Goal: Check status: Check status

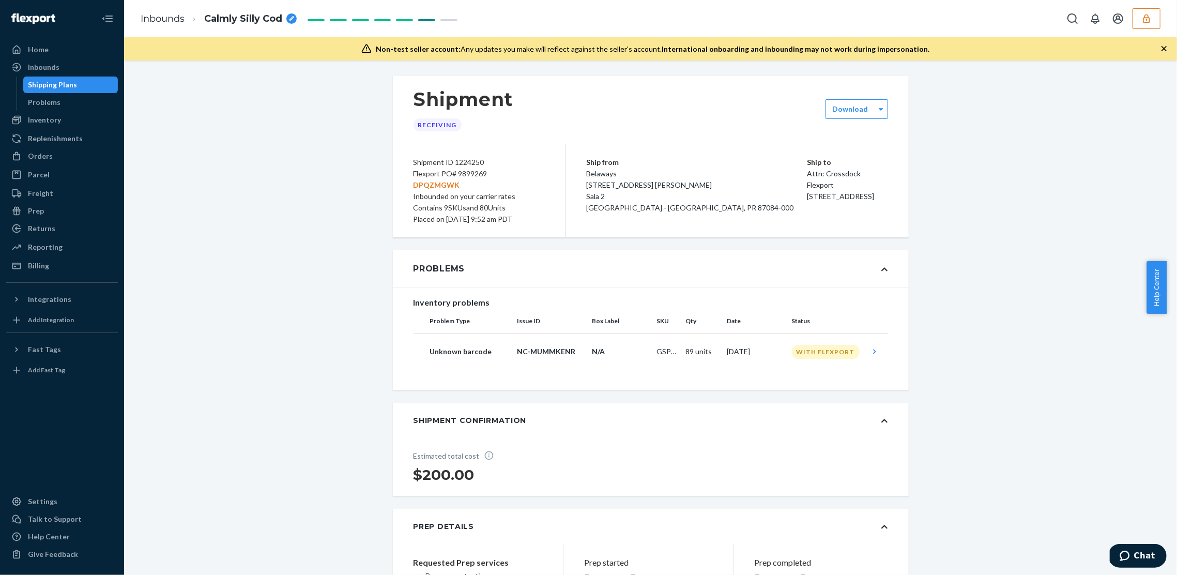
scroll to position [1780, 0]
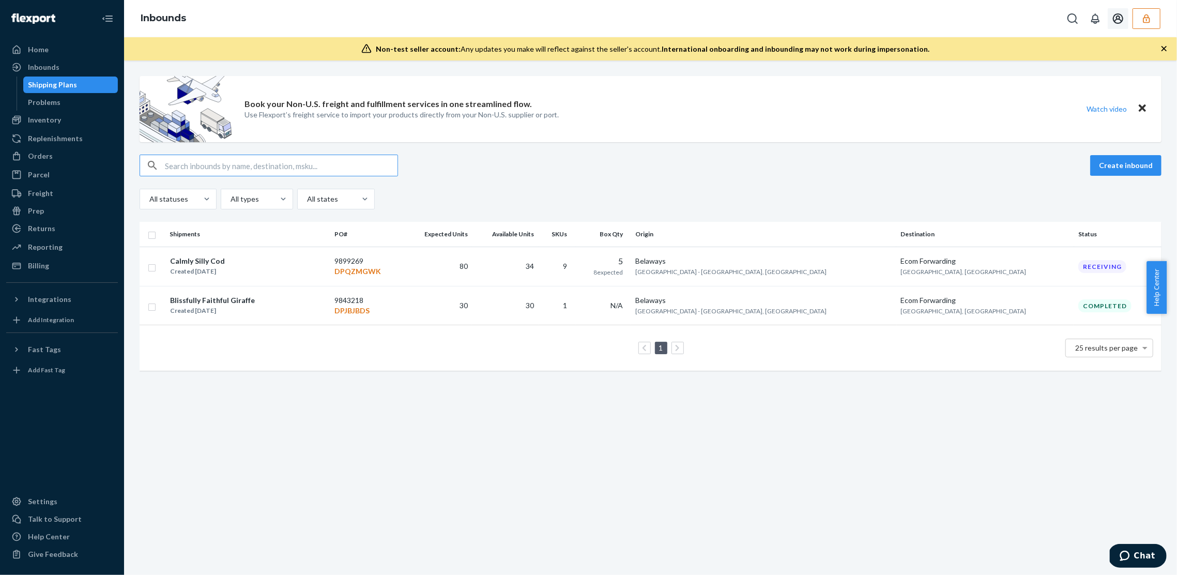
click at [1142, 21] on icon "button" at bounding box center [1146, 18] width 10 height 10
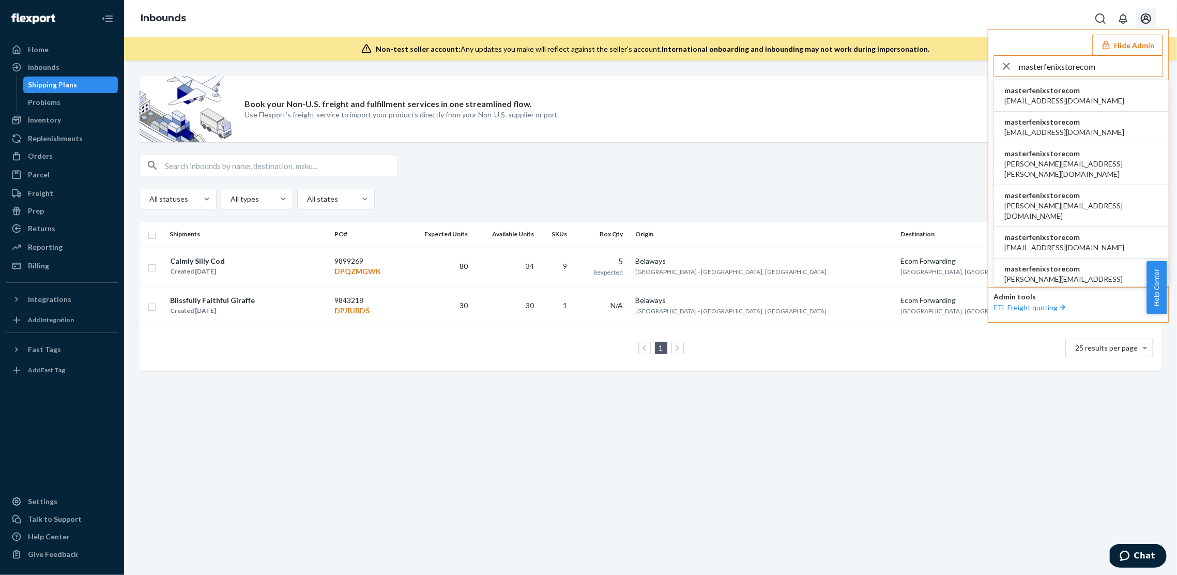
type input "masterfenixstorecom"
click at [1077, 88] on span "masterfenixstorecom" at bounding box center [1064, 90] width 120 height 10
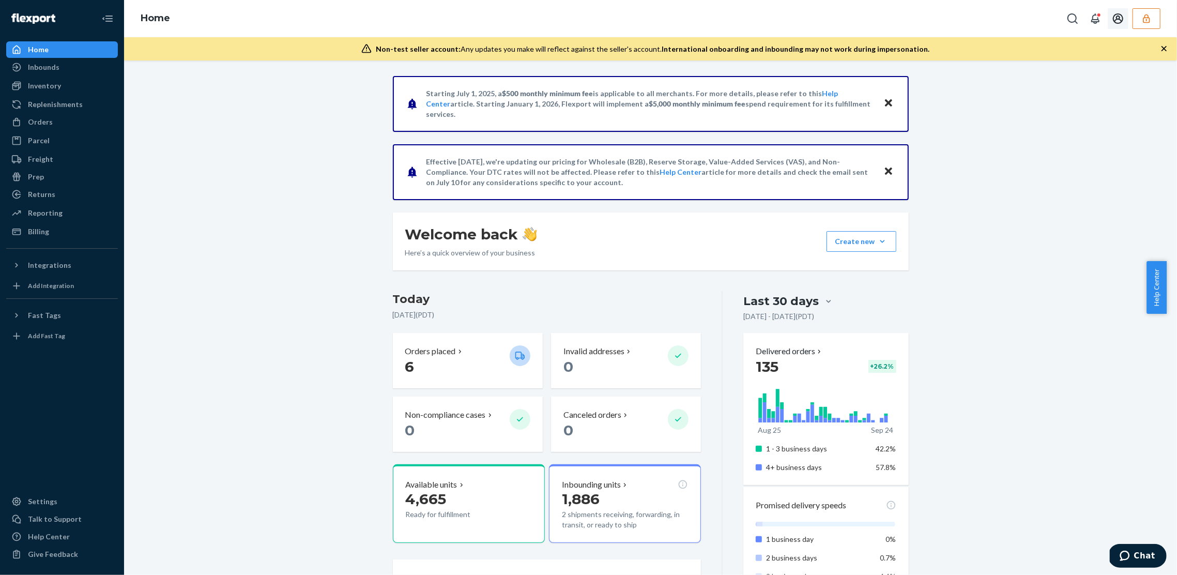
click at [1148, 18] on icon "button" at bounding box center [1146, 18] width 10 height 10
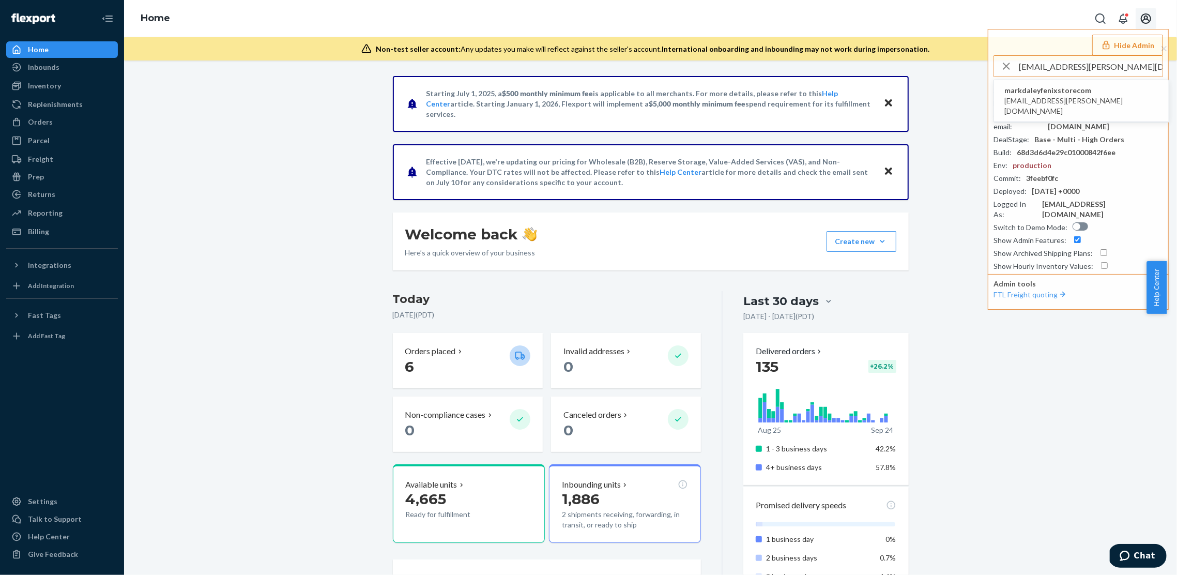
type input "[EMAIL_ADDRESS][PERSON_NAME][DOMAIN_NAME]"
drag, startPoint x: 937, startPoint y: 90, endPoint x: 930, endPoint y: 50, distance: 40.9
click at [937, 90] on div "Starting [DATE], a $500 monthly minimum fee is applicable to all merchants. For…" at bounding box center [650, 548] width 1037 height 945
click at [72, 72] on div "Inbounds" at bounding box center [62, 67] width 110 height 14
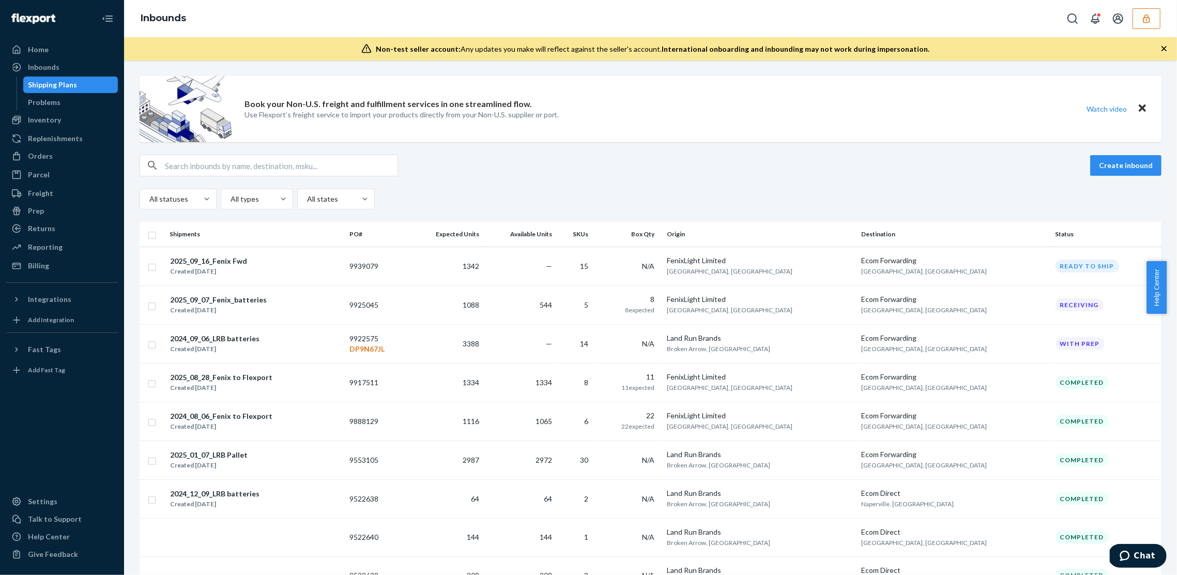
click at [277, 178] on div "Create inbound All statuses All types All states" at bounding box center [651, 182] width 1022 height 55
click at [272, 168] on input "text" at bounding box center [281, 165] width 233 height 21
paste input "9922575"
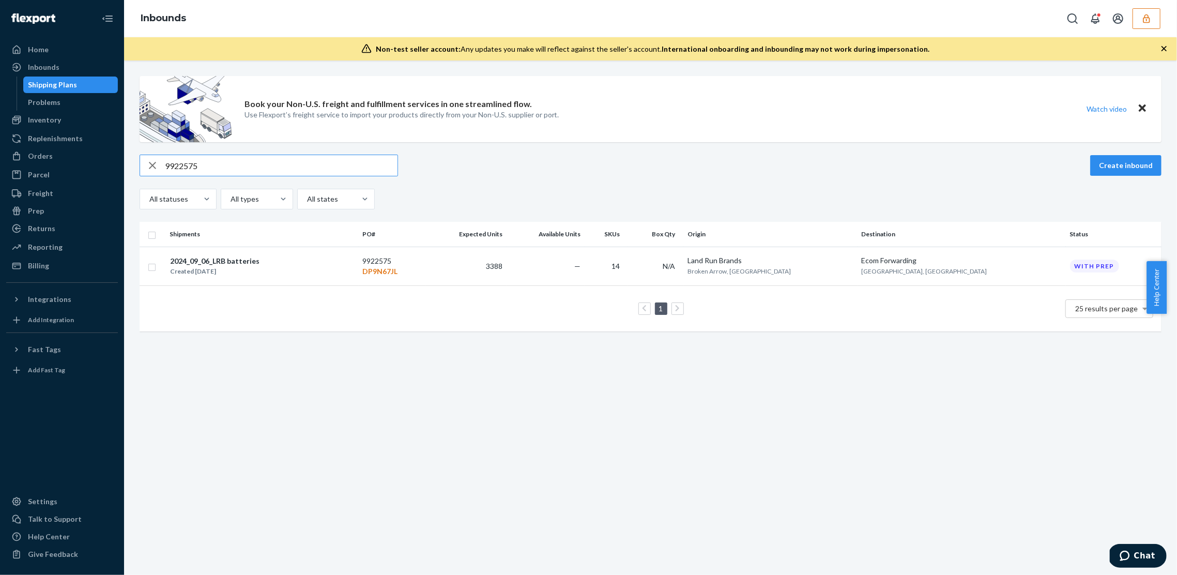
type input "9922575"
